Goal: Check status: Check status

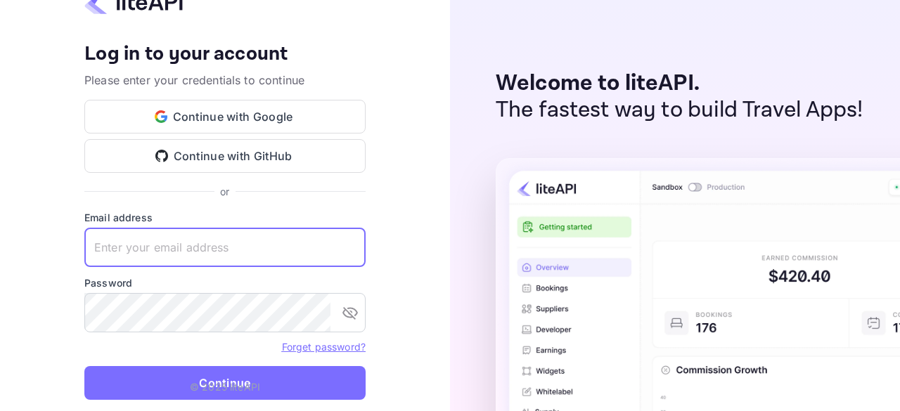
type input "[EMAIL_ADDRESS][DOMAIN_NAME]"
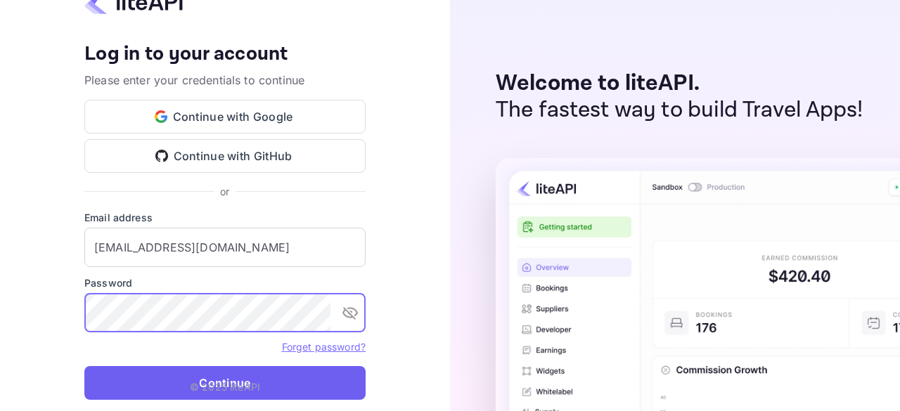
click at [200, 374] on button "Continue" at bounding box center [224, 383] width 281 height 34
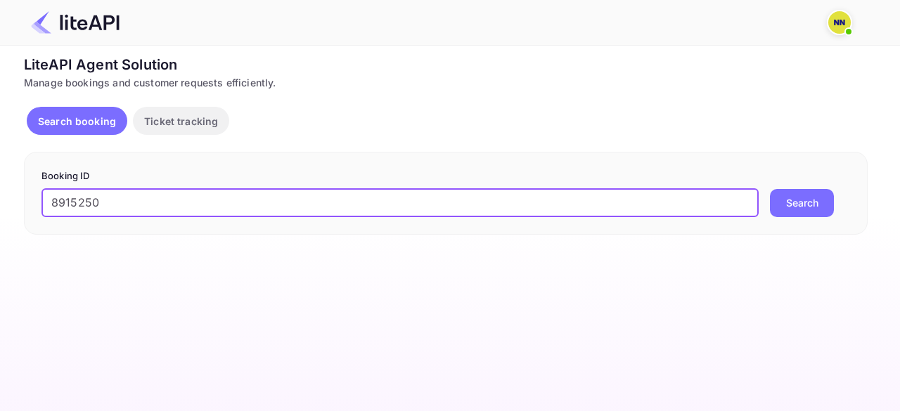
type input "8915250"
drag, startPoint x: 816, startPoint y: 200, endPoint x: 789, endPoint y: 144, distance: 62.6
click at [815, 200] on button "Search" at bounding box center [802, 203] width 64 height 28
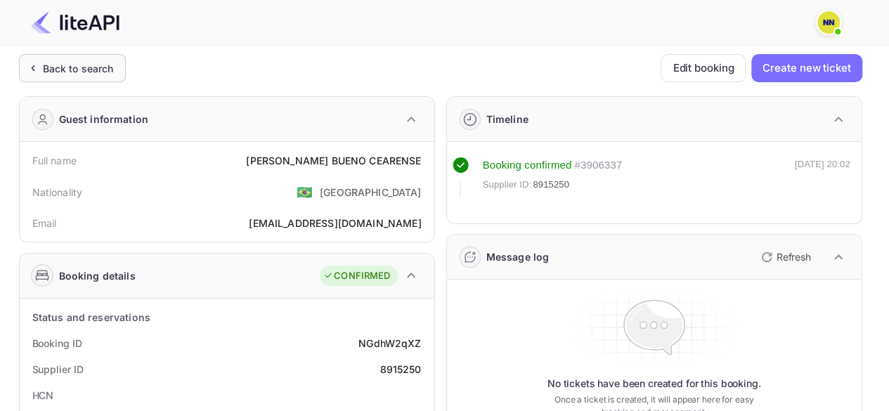
click at [75, 71] on div "Back to search" at bounding box center [78, 68] width 71 height 15
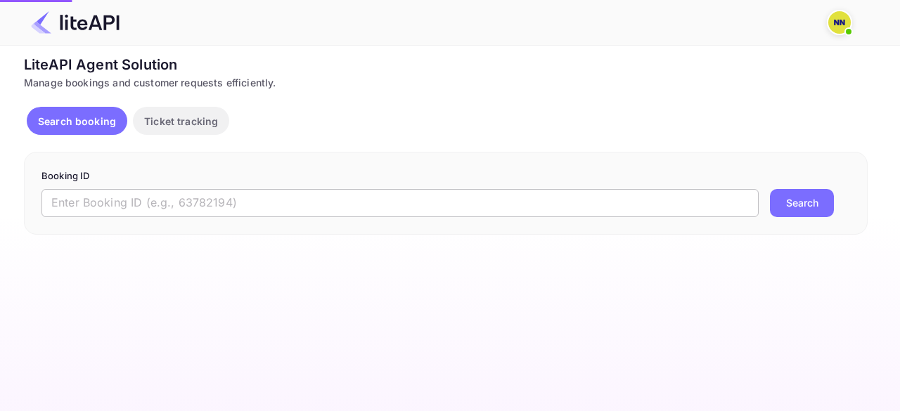
click at [124, 206] on input "text" at bounding box center [399, 203] width 717 height 28
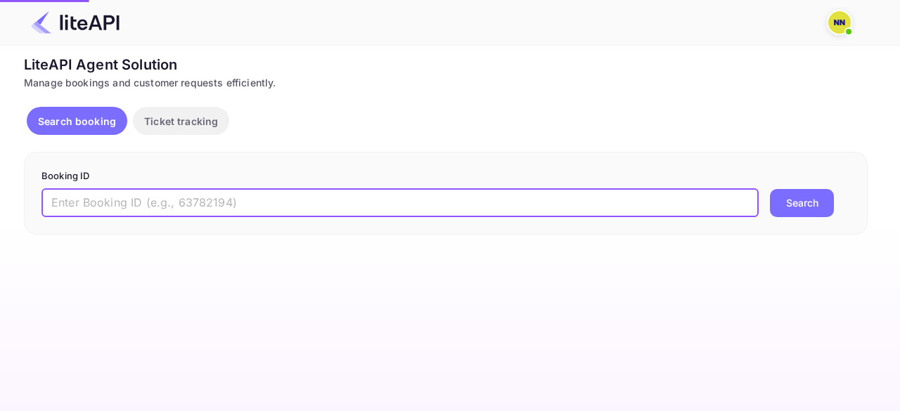
paste input "8916327"
type input "8916327"
click at [800, 200] on button "Search" at bounding box center [802, 203] width 64 height 28
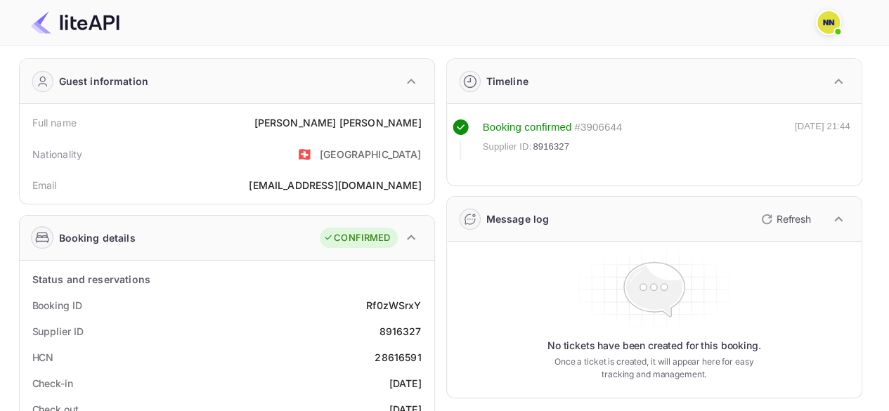
scroll to position [211, 0]
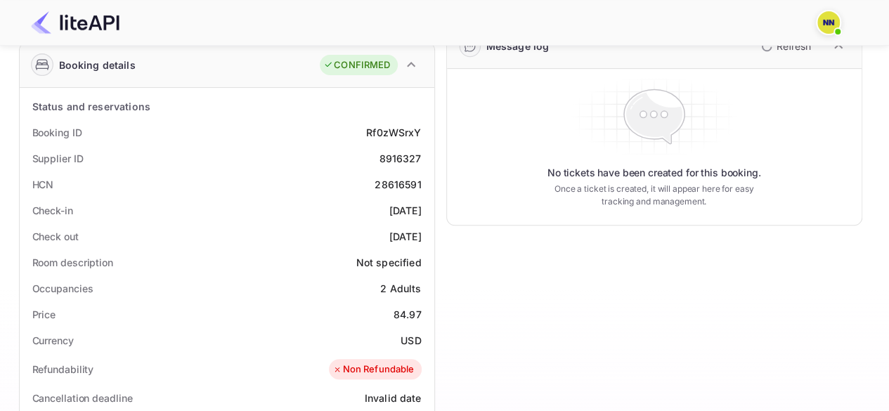
click at [389, 182] on div "28616591" at bounding box center [398, 184] width 46 height 15
copy div "28616591"
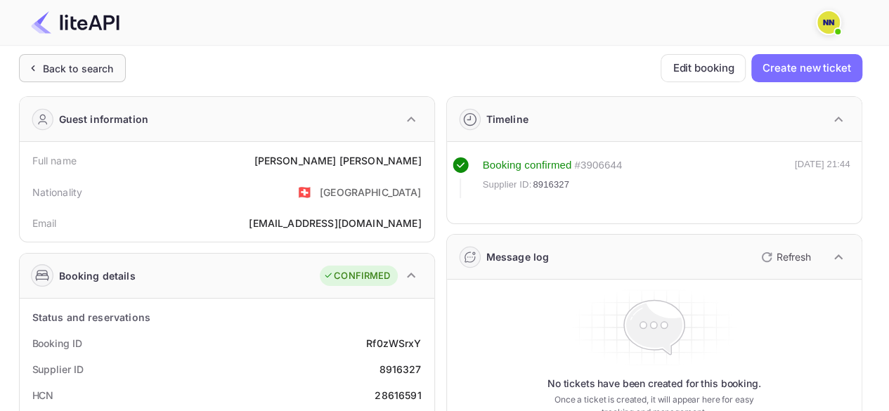
click at [32, 70] on icon at bounding box center [32, 68] width 15 height 14
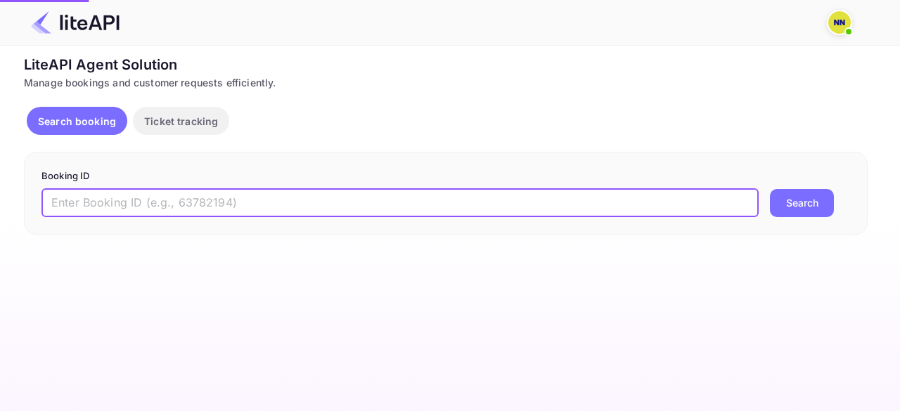
click at [125, 199] on input "text" at bounding box center [399, 203] width 717 height 28
paste input "8915316"
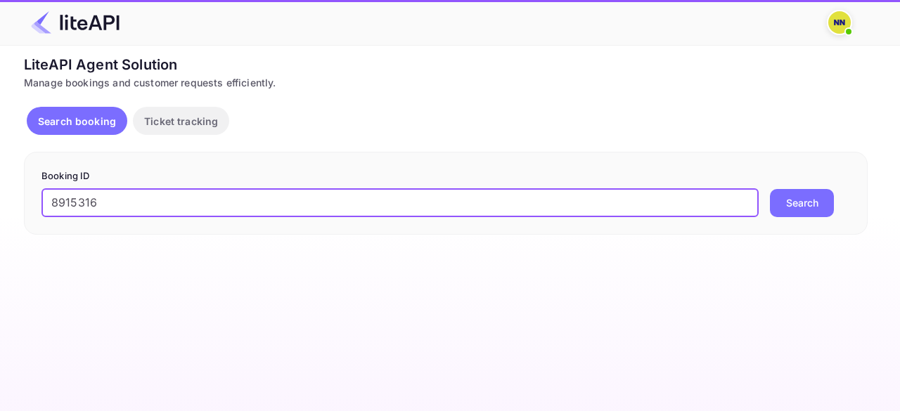
type input "8915316"
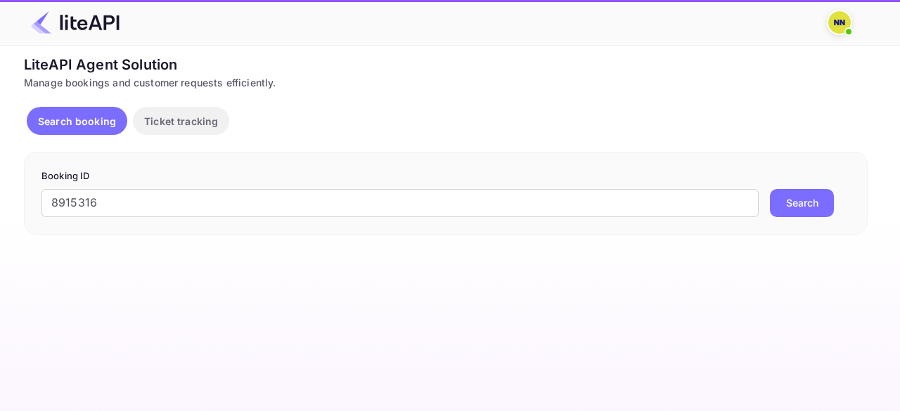
click at [775, 204] on button "Search" at bounding box center [802, 203] width 64 height 28
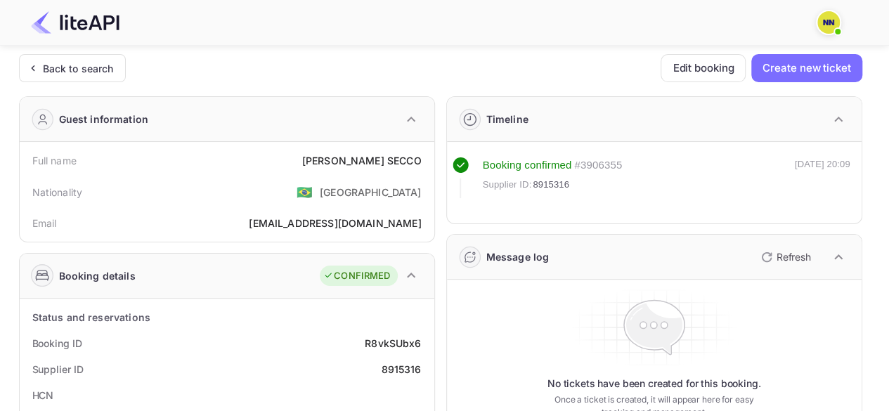
scroll to position [141, 0]
